Goal: Task Accomplishment & Management: Complete application form

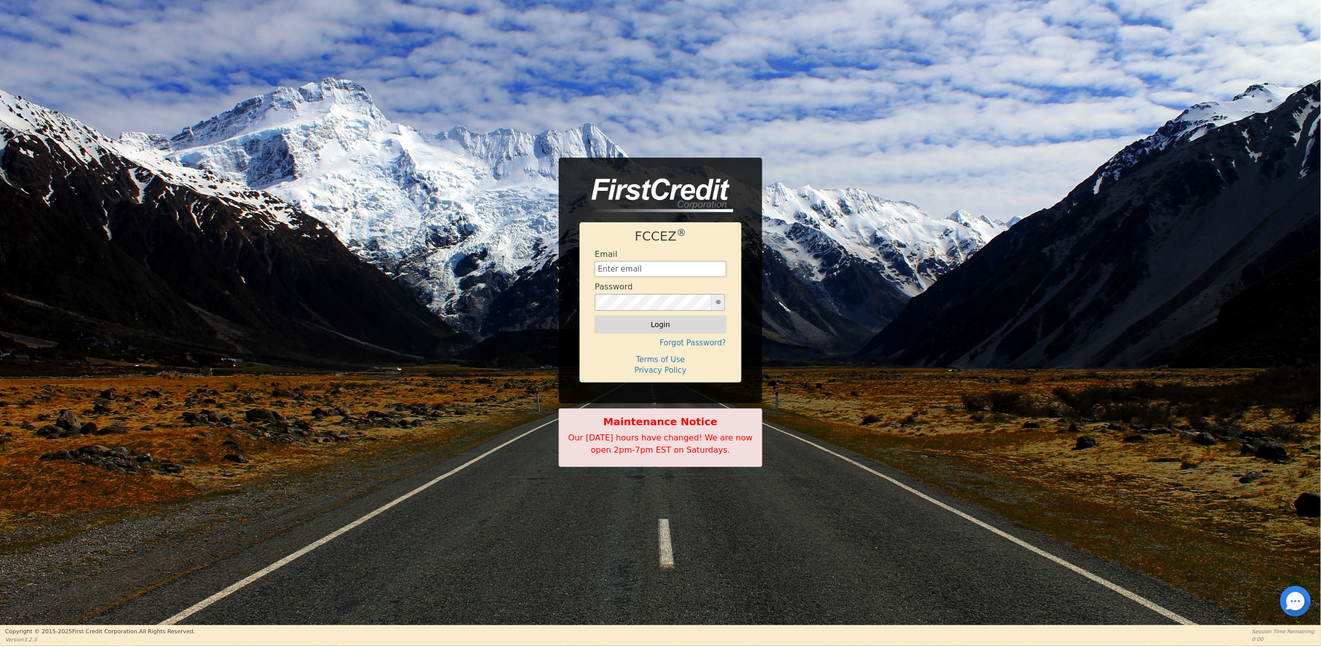
type input "[EMAIL_ADDRESS][DOMAIN_NAME]"
click at [677, 327] on button "Login" at bounding box center [660, 324] width 131 height 17
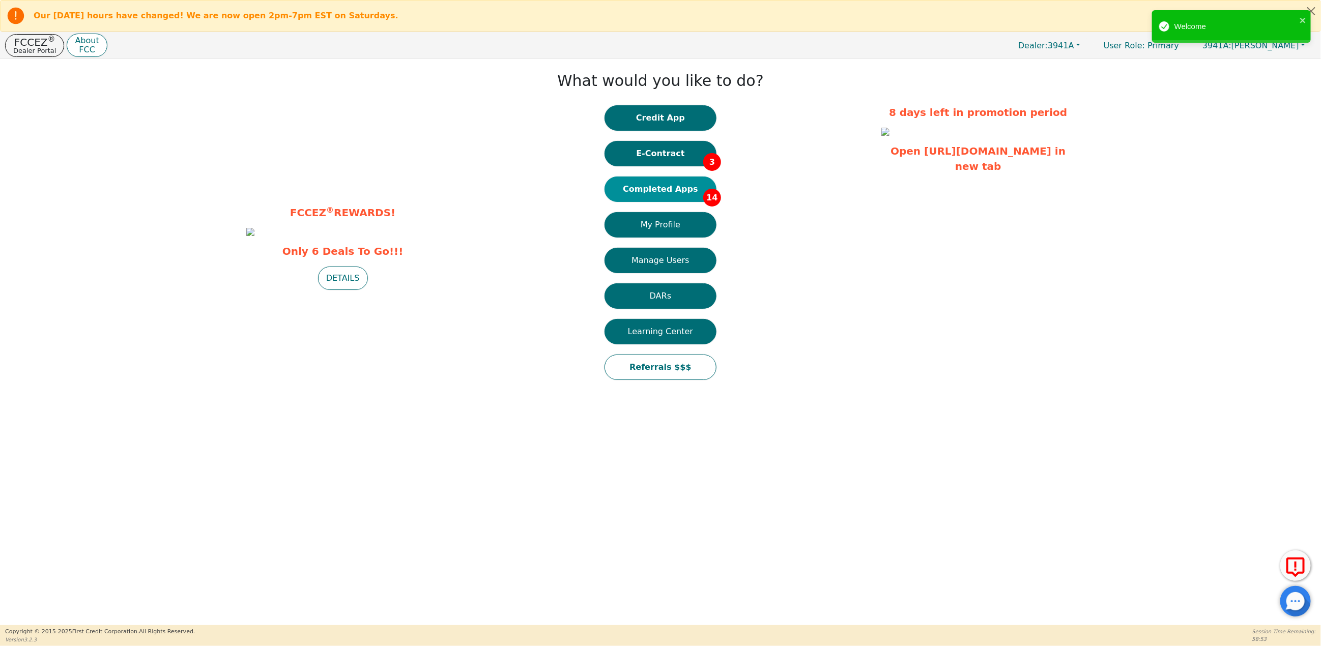
click at [649, 188] on button "Completed Apps 14" at bounding box center [661, 189] width 112 height 25
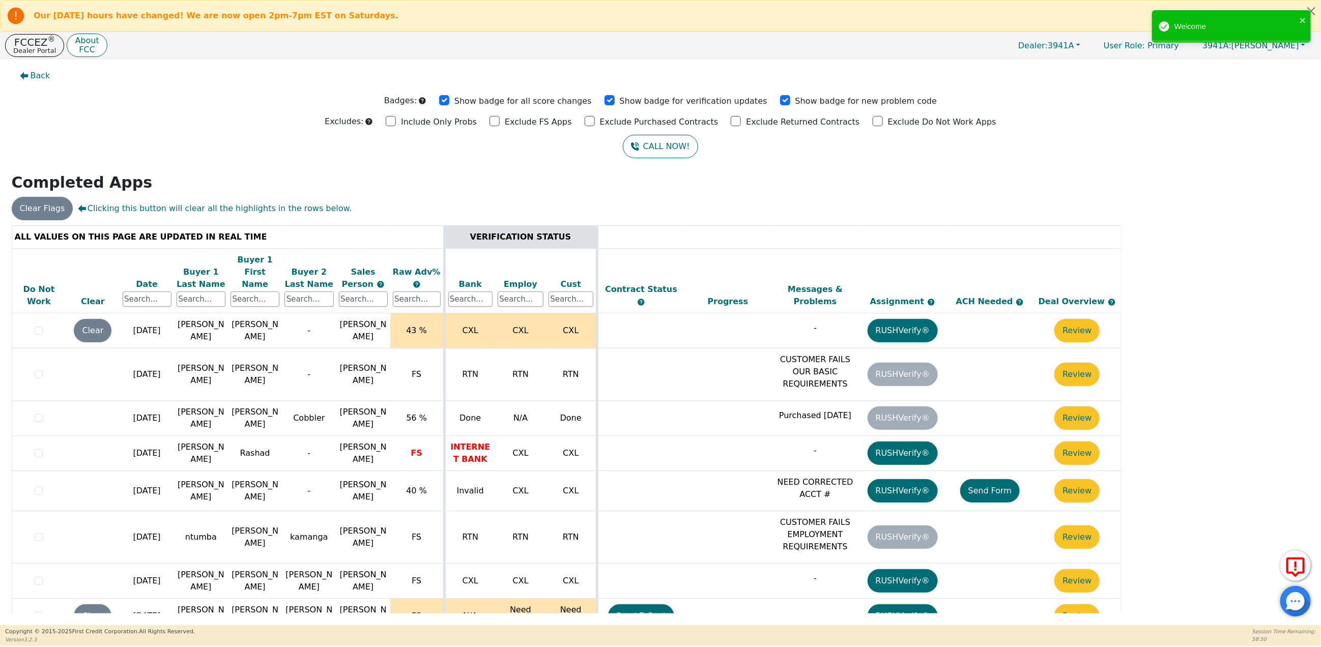
click at [148, 278] on div "Date" at bounding box center [147, 284] width 49 height 12
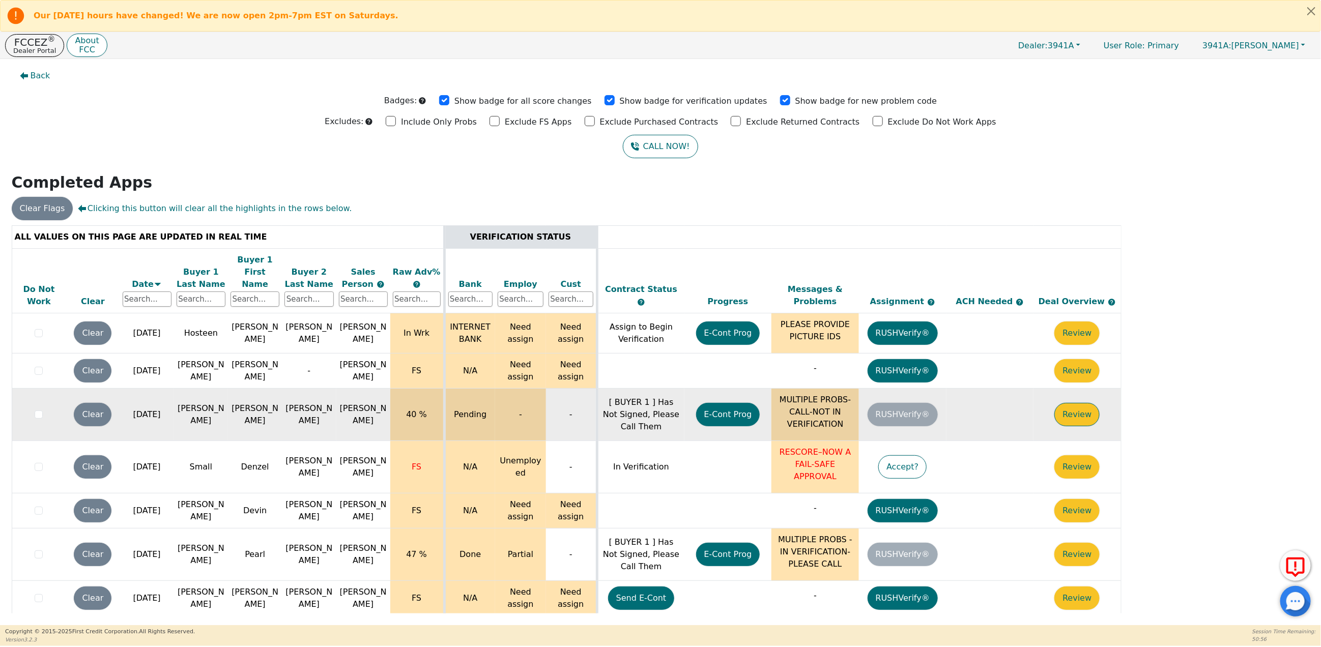
click at [1084, 408] on button "Review" at bounding box center [1076, 414] width 45 height 23
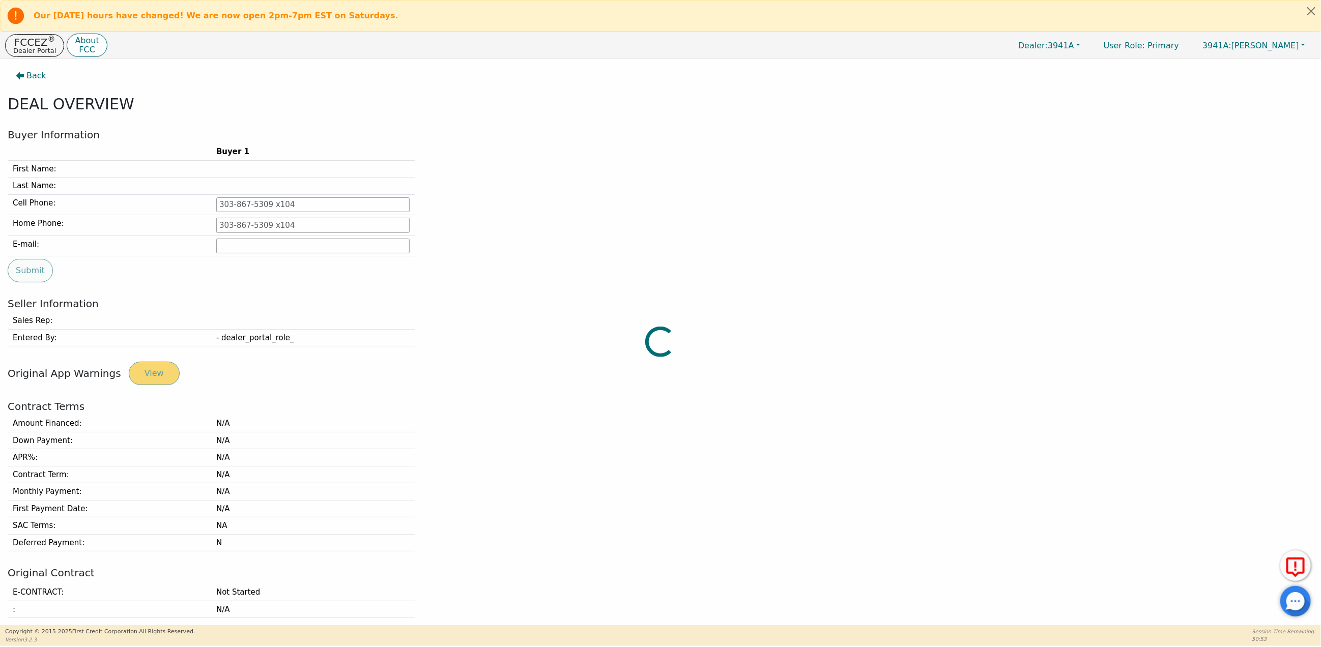
type input "[PHONE_NUMBER]"
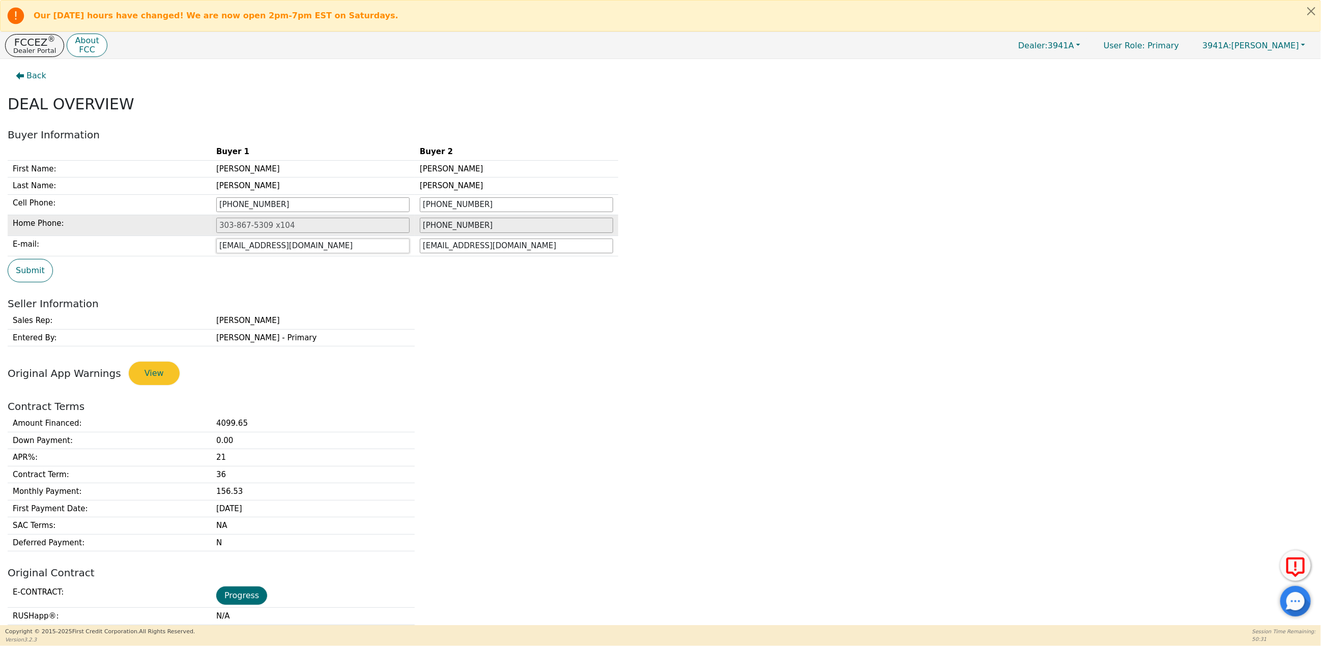
drag, startPoint x: 324, startPoint y: 255, endPoint x: 124, endPoint y: 237, distance: 200.8
click at [124, 237] on tbody "First Name: [PERSON_NAME] Last Name: [PERSON_NAME] [PERSON_NAME] Cell Phone: [P…" at bounding box center [313, 208] width 611 height 96
type input "[EMAIL_ADDRESS][DOMAIN_NAME]"
click at [30, 275] on button "Submit" at bounding box center [30, 270] width 45 height 23
